Goal: Task Accomplishment & Management: Complete application form

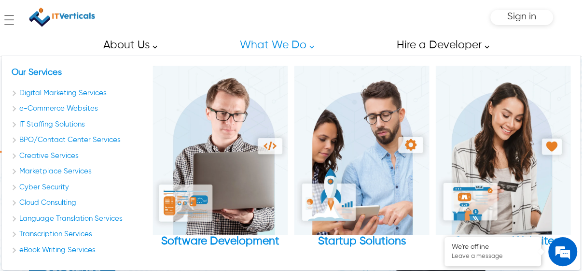
click at [308, 42] on link "What We Do" at bounding box center [274, 45] width 91 height 22
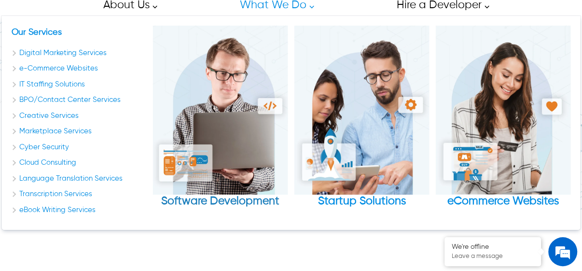
scroll to position [41, 0]
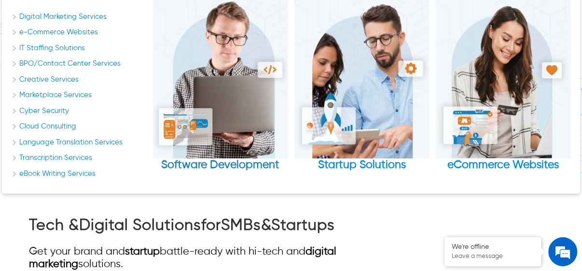
click at [226, 124] on img "Software Development" at bounding box center [220, 73] width 135 height 169
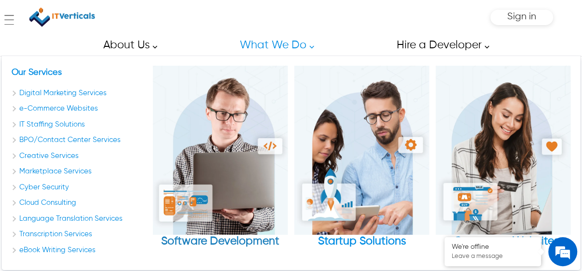
click at [244, 124] on img "Software Development" at bounding box center [220, 150] width 135 height 169
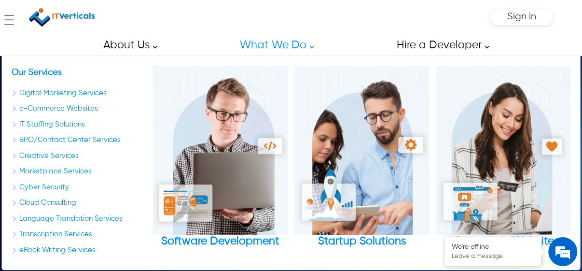
click at [14, 198] on link "Cloud Consulting" at bounding box center [79, 202] width 135 height 11
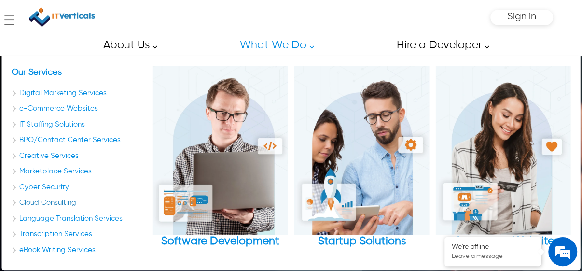
click at [17, 202] on link "Cloud Consulting" at bounding box center [79, 202] width 135 height 11
click at [40, 206] on link "Cloud Consulting" at bounding box center [79, 202] width 135 height 11
click at [50, 192] on link "Cyber Security" at bounding box center [79, 187] width 135 height 11
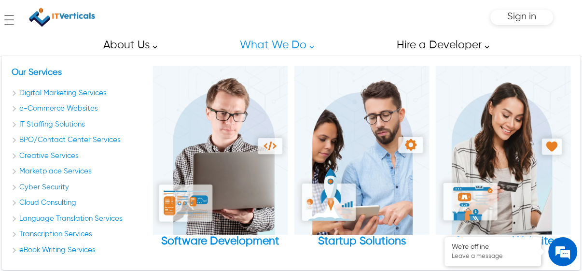
click at [50, 184] on link "Cyber Security" at bounding box center [79, 187] width 135 height 11
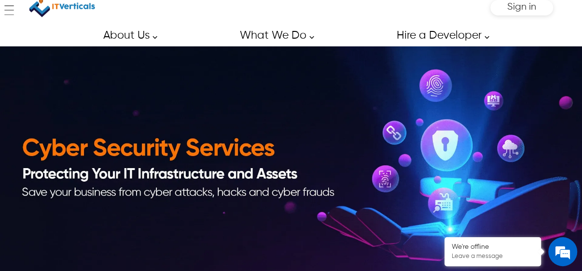
scroll to position [11, 0]
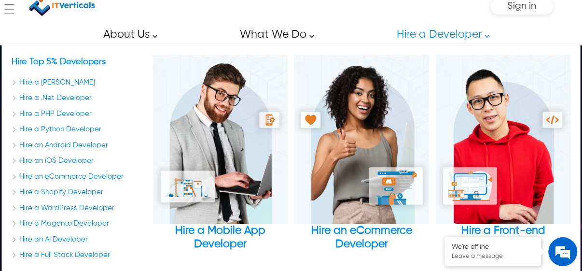
click at [457, 32] on link "Hire a Developer" at bounding box center [440, 35] width 109 height 22
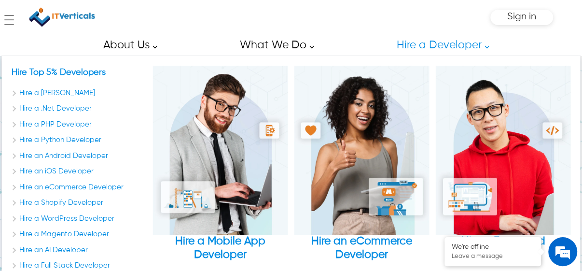
click at [128, 165] on div "Hire Top 5% Developers Hire a Laravel Developer Hire a .Net Developer Hire a PH…" at bounding box center [79, 171] width 135 height 210
click at [66, 155] on link "Hire an Android Developer" at bounding box center [79, 156] width 135 height 11
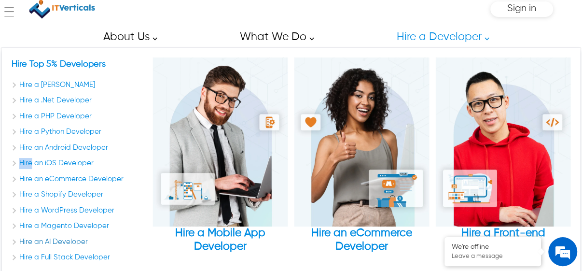
scroll to position [17, 0]
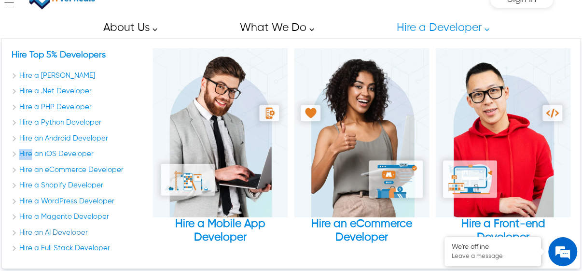
click at [70, 248] on link "Hire a Full Stack Developer" at bounding box center [79, 248] width 135 height 11
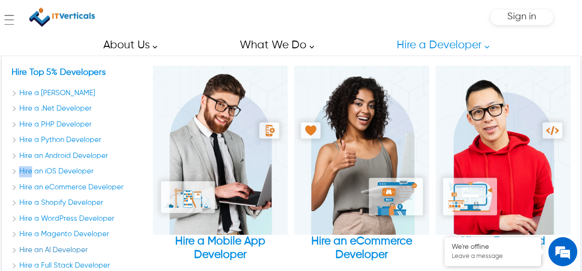
click at [70, 248] on div "Hire Top 5% Developers Hire a Laravel Developer Hire a .Net Developer Hire a PH…" at bounding box center [79, 171] width 135 height 210
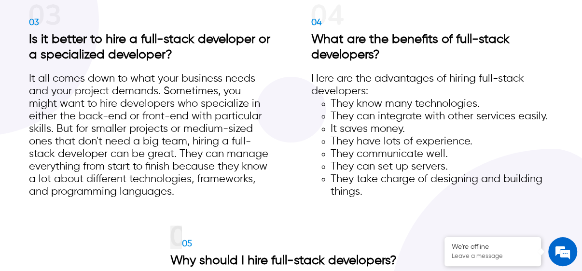
scroll to position [2349, 0]
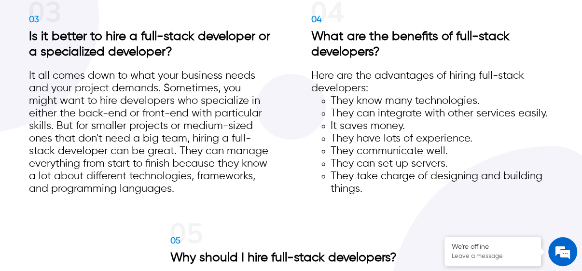
click at [351, 120] on li "They can integrate with other services easily." at bounding box center [442, 113] width 223 height 13
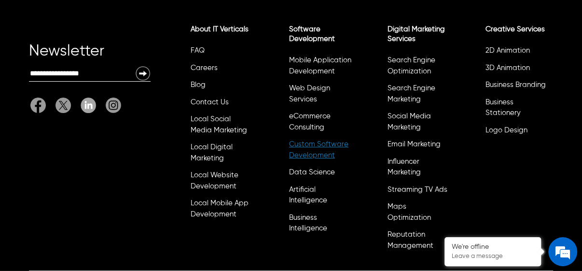
scroll to position [3572, 0]
click at [208, 71] on link "Careers" at bounding box center [204, 67] width 27 height 7
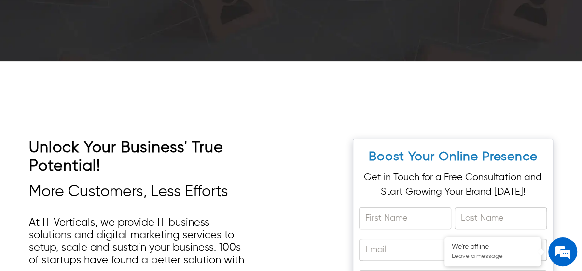
scroll to position [2091, 0]
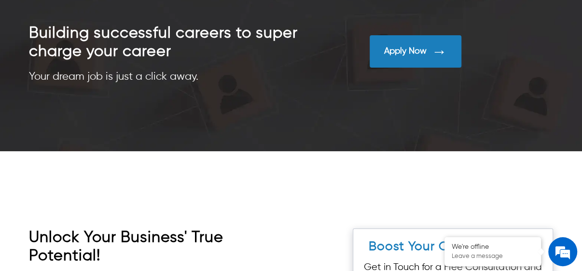
click at [389, 56] on div "Apply Now" at bounding box center [405, 51] width 42 height 11
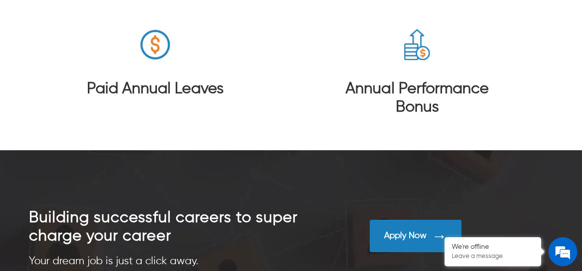
scroll to position [1906, 0]
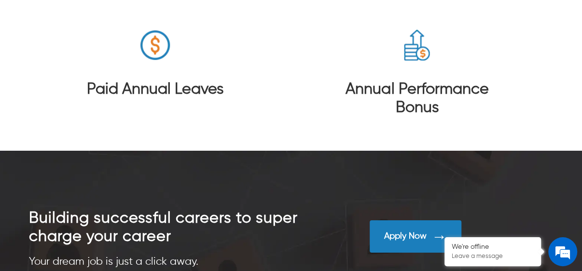
click at [398, 256] on div "Apply Now" at bounding box center [461, 243] width 183 height 47
click at [396, 246] on div "Apply Now" at bounding box center [416, 236] width 92 height 32
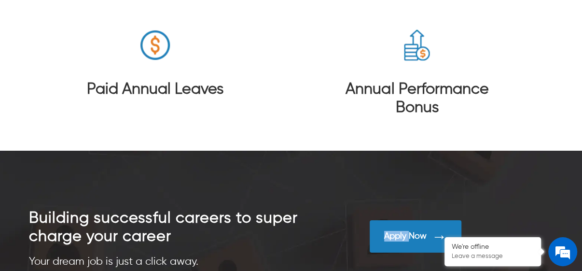
click at [396, 246] on div "Apply Now" at bounding box center [416, 236] width 92 height 32
click at [407, 239] on div "Apply Now" at bounding box center [405, 236] width 42 height 11
click at [408, 235] on div "Apply Now" at bounding box center [405, 236] width 42 height 11
click at [416, 228] on div "Apply Now" at bounding box center [416, 236] width 92 height 32
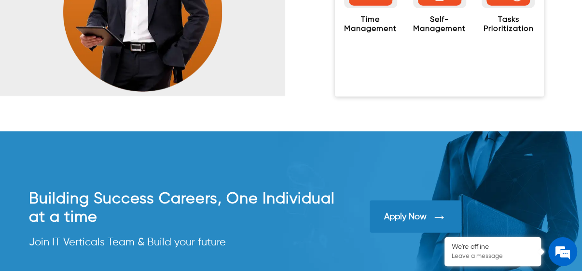
scroll to position [1395, 0]
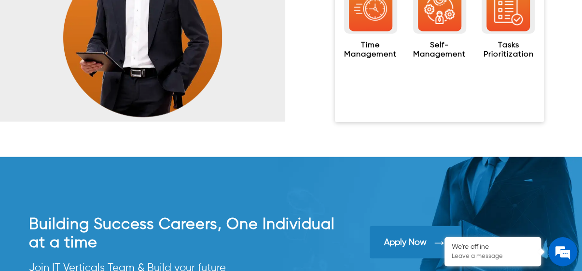
click at [385, 237] on div "Apply Now" at bounding box center [416, 242] width 92 height 32
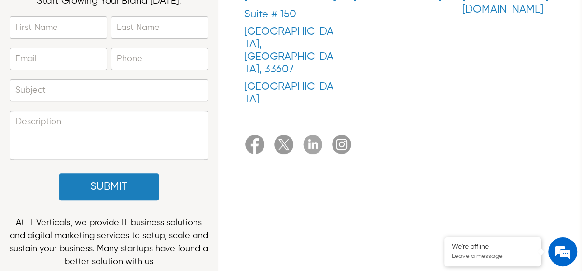
scroll to position [168, 0]
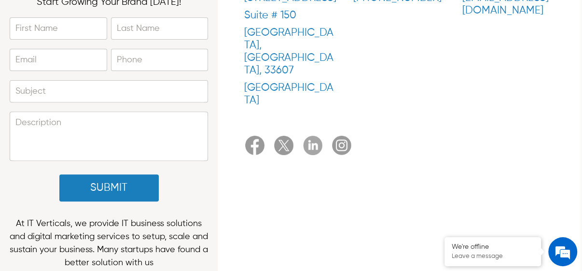
click at [286, 136] on img at bounding box center [283, 145] width 19 height 19
